Goal: Answer question/provide support

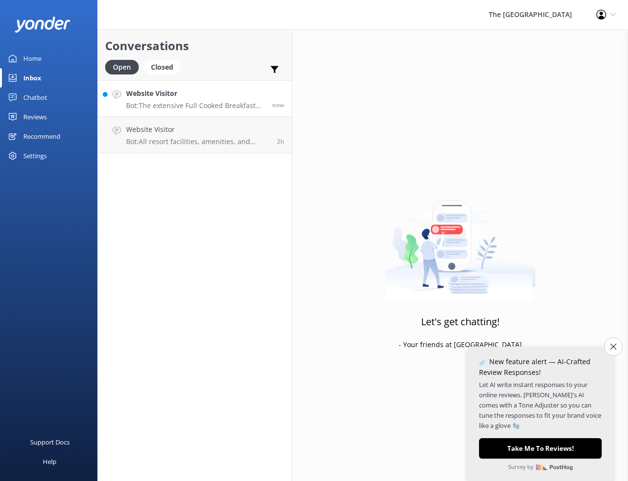
click at [166, 105] on p "Bot: The extensive Full Cooked Breakfast Buffet Menu includes a wide selection …" at bounding box center [195, 105] width 139 height 9
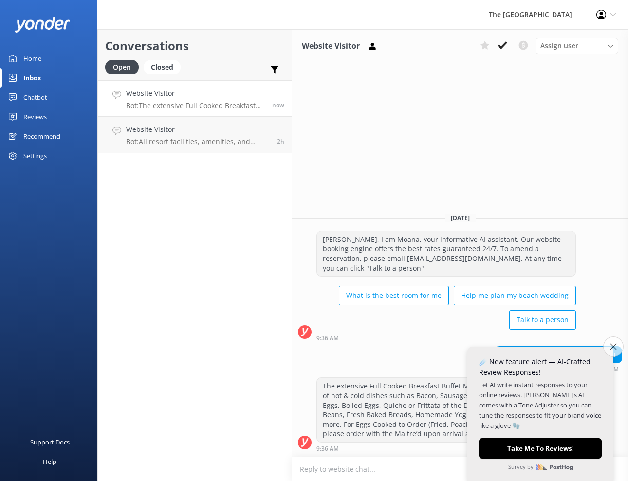
click at [614, 343] on icon "Close survey" at bounding box center [613, 346] width 6 height 6
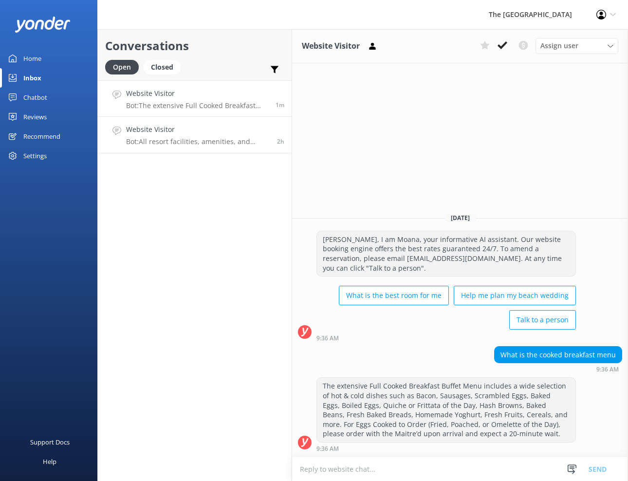
click at [256, 132] on h4 "Website Visitor" at bounding box center [198, 129] width 144 height 11
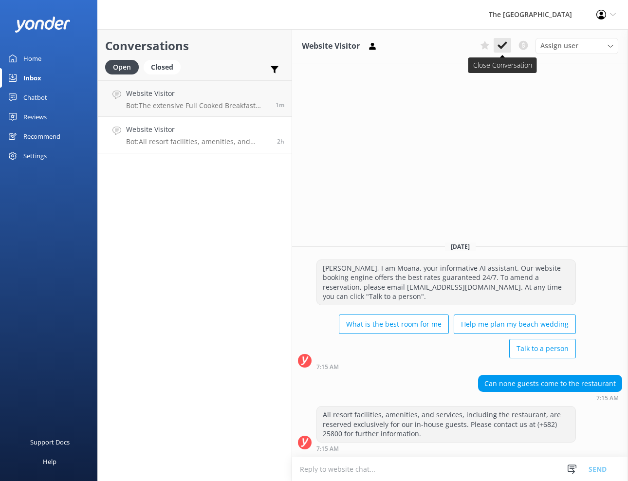
click at [502, 45] on use at bounding box center [502, 45] width 10 height 8
